Goal: Task Accomplishment & Management: Manage account settings

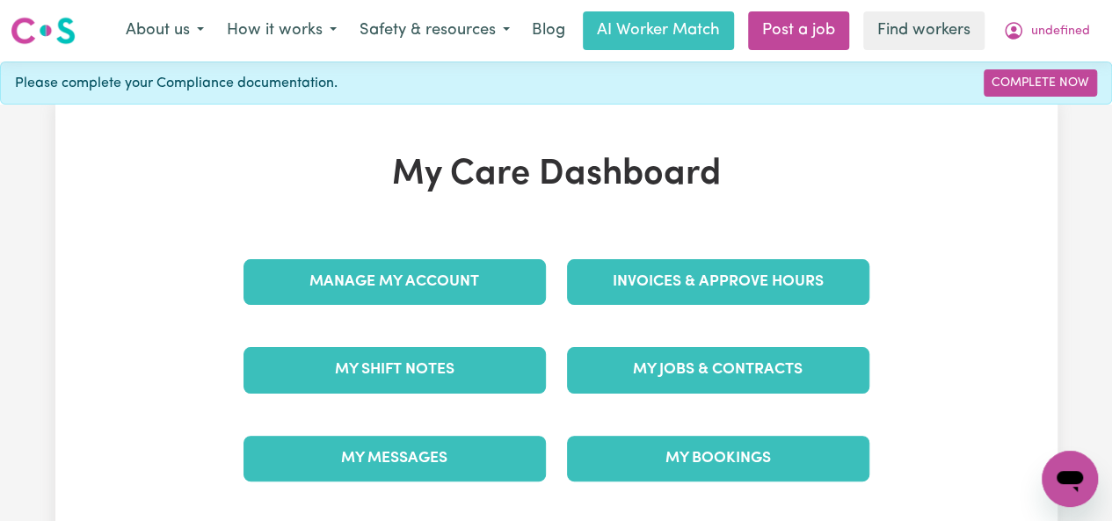
click at [717, 280] on link "Invoices & Approve Hours" at bounding box center [718, 282] width 302 height 46
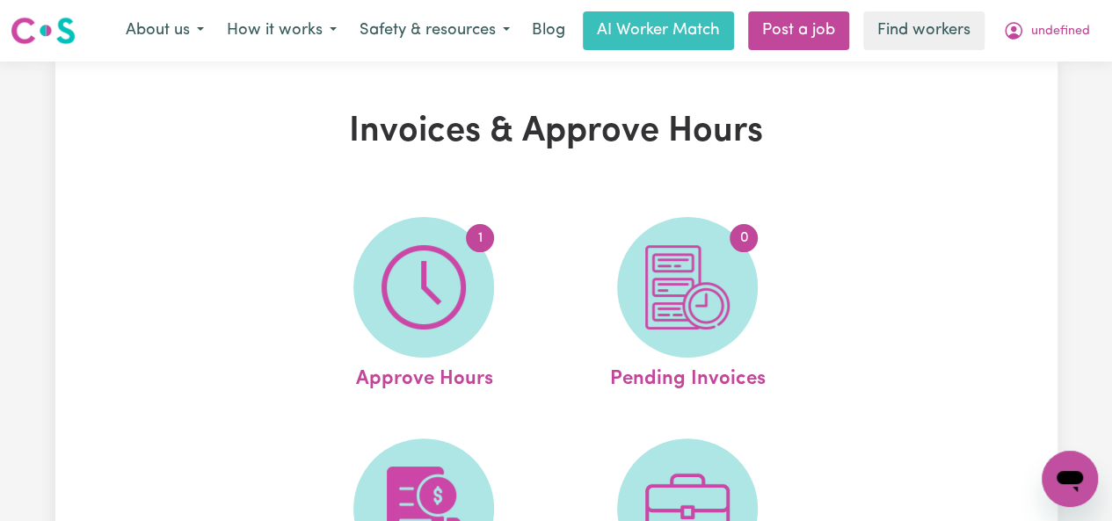
click at [424, 306] on link "1 Approve Hours" at bounding box center [423, 306] width 253 height 178
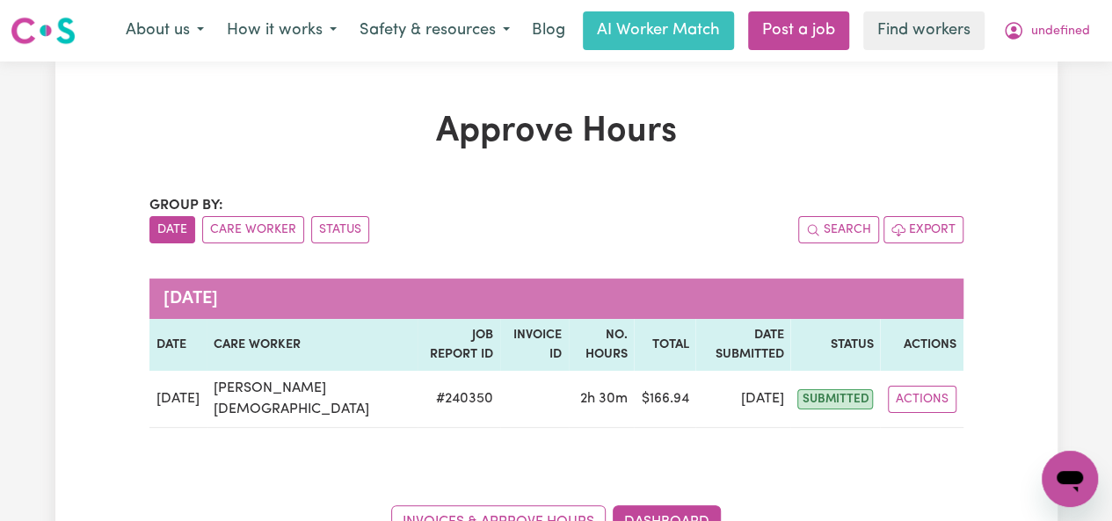
click at [937, 386] on button "Actions" at bounding box center [922, 399] width 69 height 27
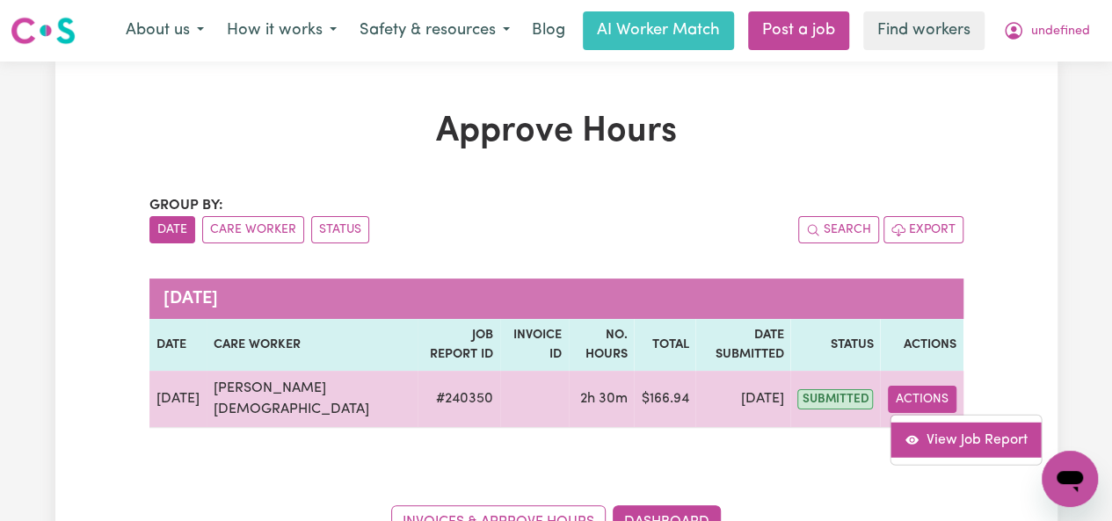
click at [925, 422] on link "View Job Report" at bounding box center [967, 439] width 150 height 35
select select "pm"
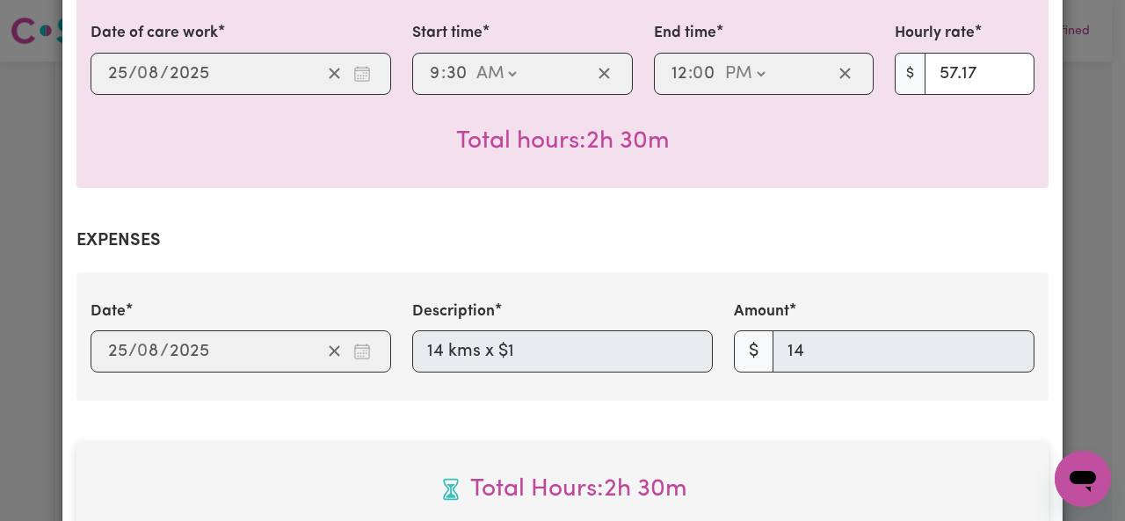
scroll to position [963, 0]
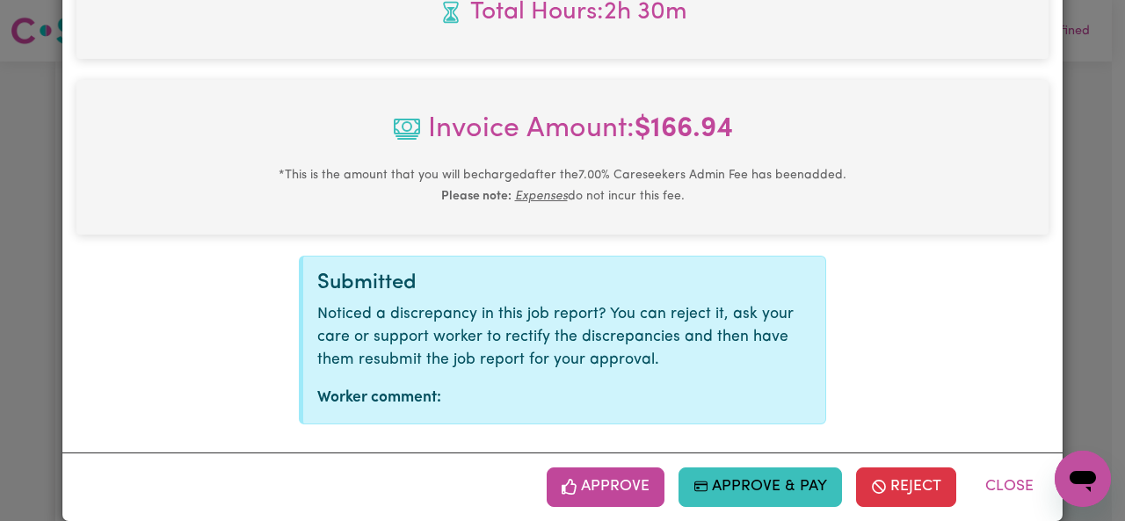
click at [647, 470] on button "Approve" at bounding box center [606, 487] width 118 height 39
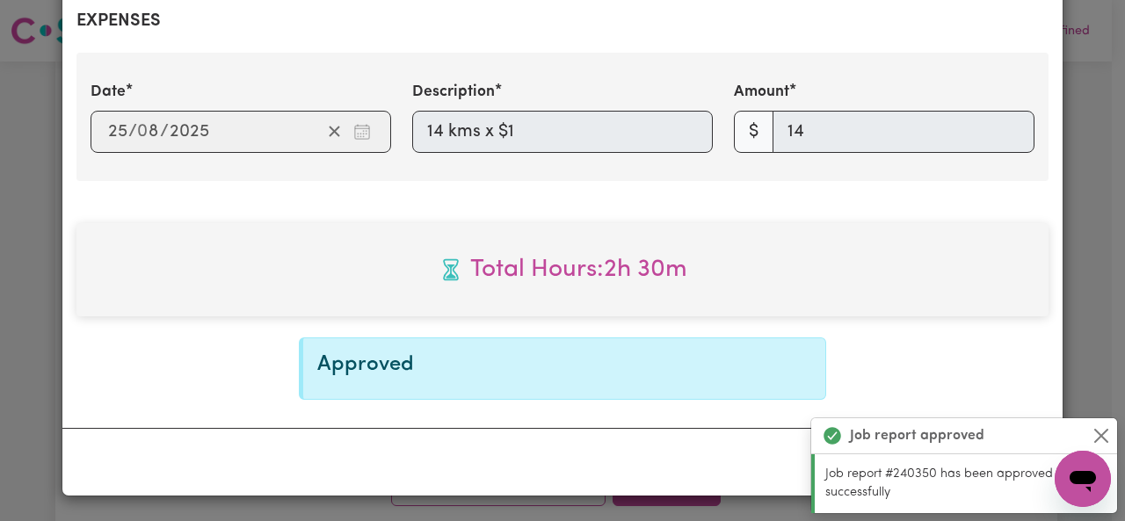
scroll to position [679, 0]
